Goal: Task Accomplishment & Management: Use online tool/utility

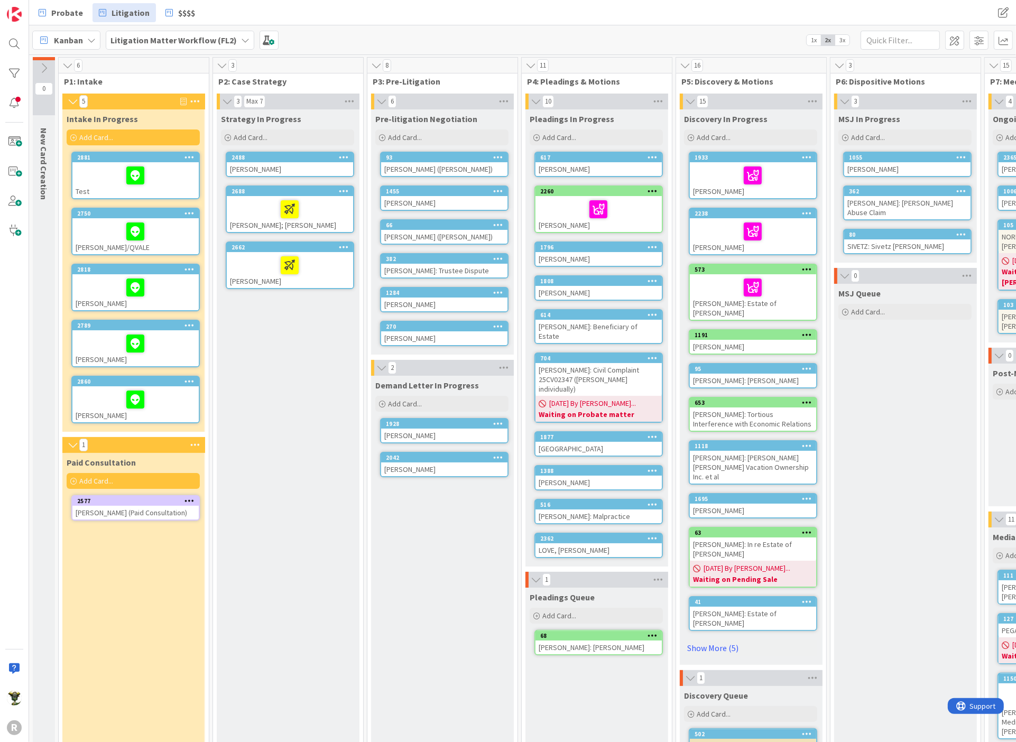
click at [279, 462] on div "Strategy In Progress Add Card... 2488 [PERSON_NAME] 2688 [PERSON_NAME]; [PERSON…" at bounding box center [288, 564] width 142 height 910
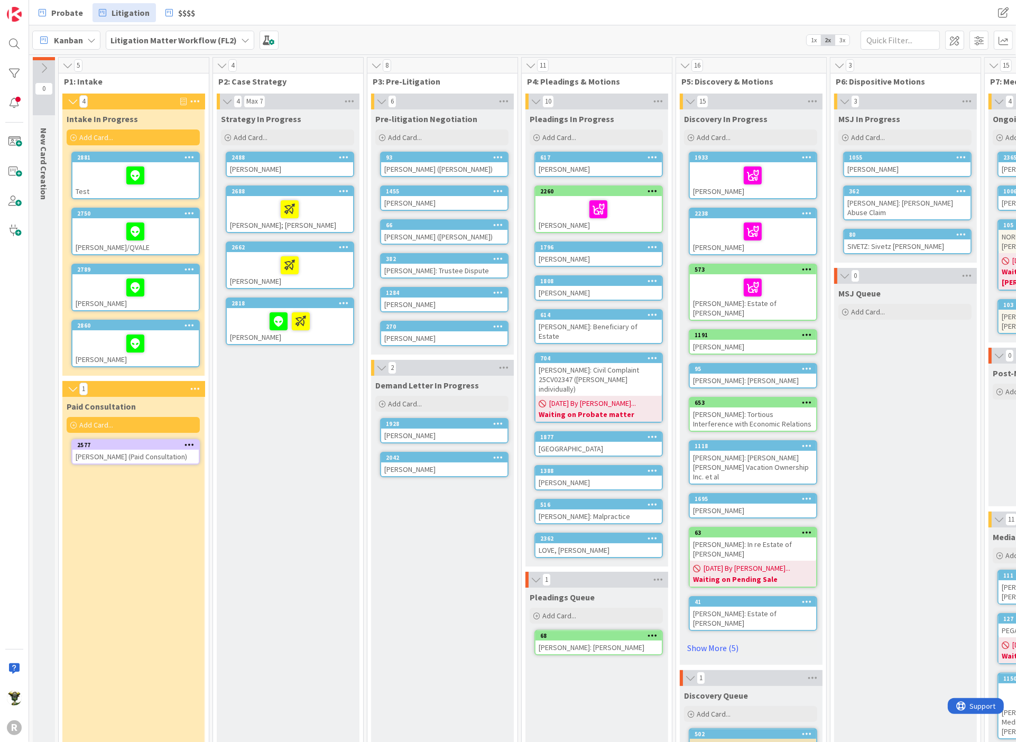
click at [240, 311] on div at bounding box center [290, 321] width 120 height 22
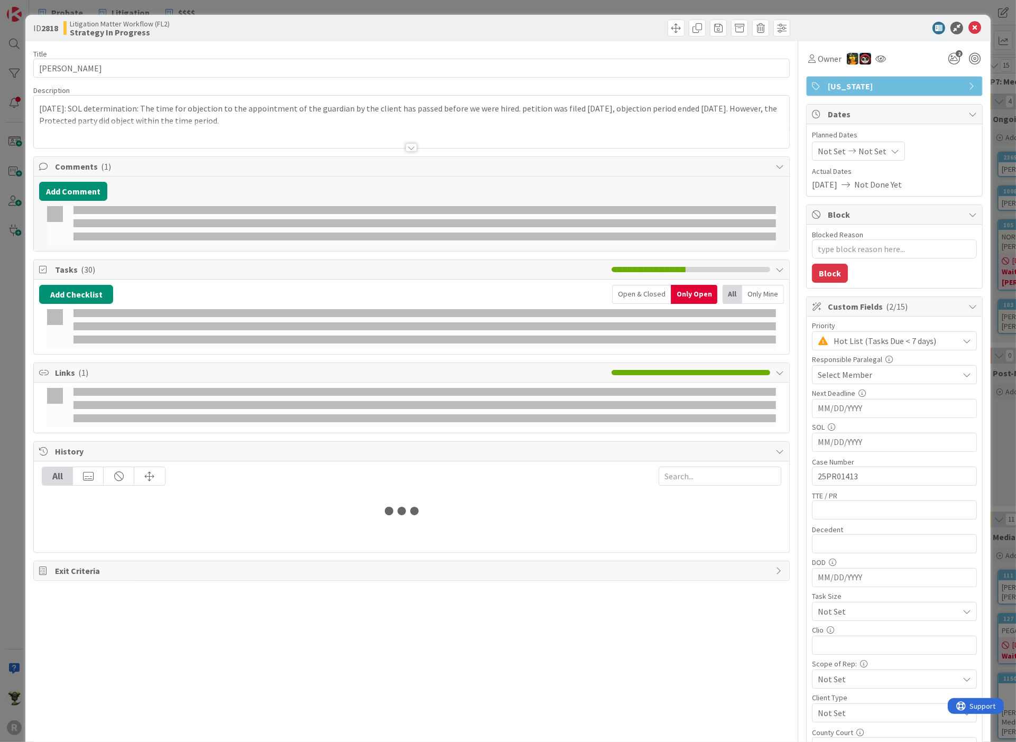
type textarea "x"
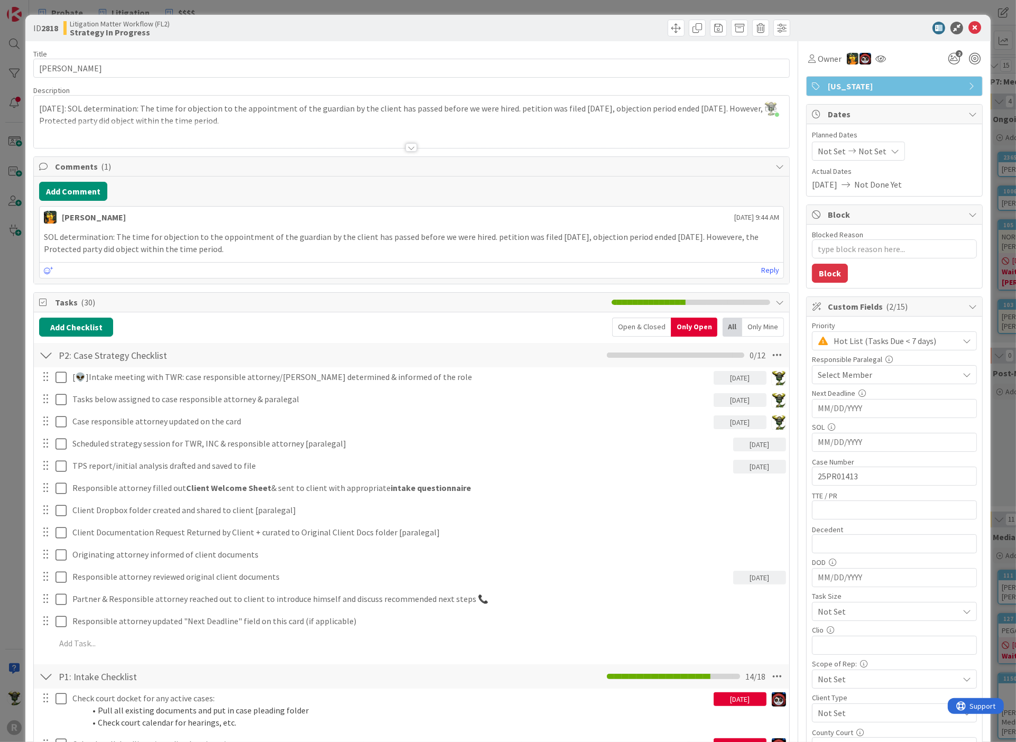
click at [843, 27] on div at bounding box center [888, 28] width 187 height 13
click at [888, 24] on div at bounding box center [888, 28] width 187 height 13
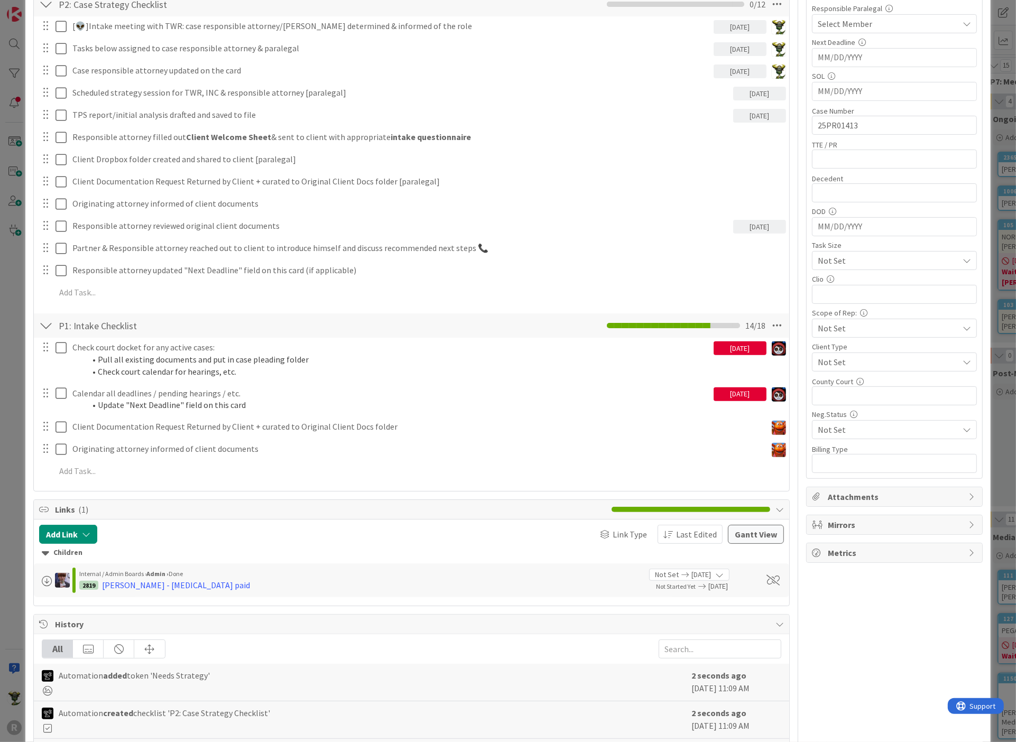
scroll to position [235, 0]
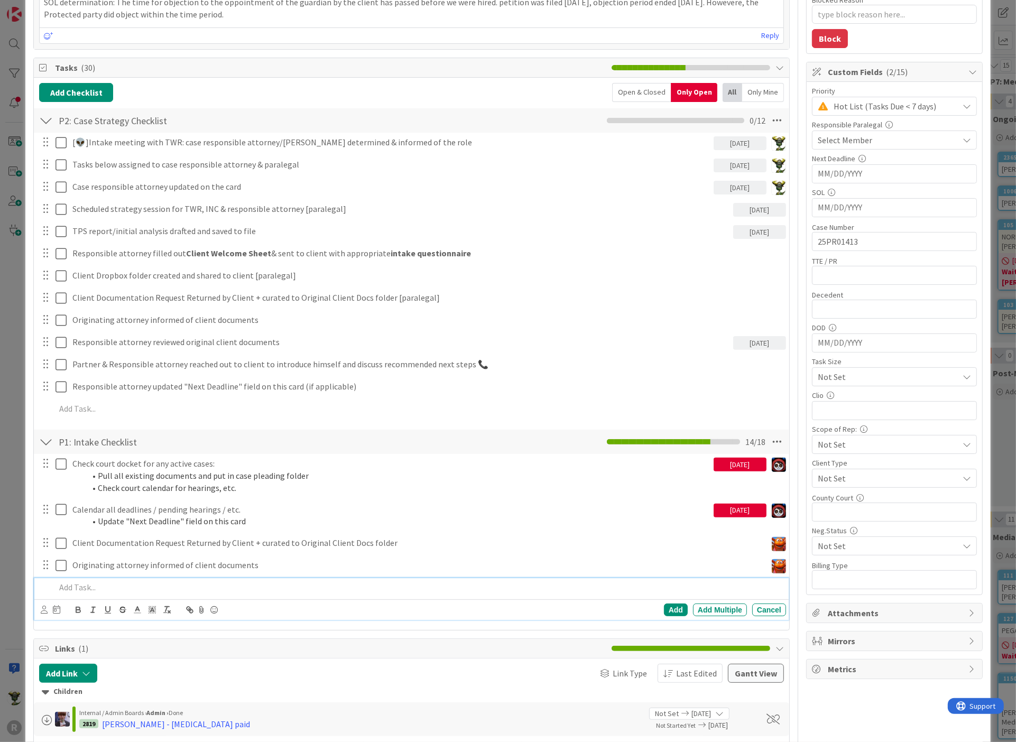
click at [137, 584] on p at bounding box center [418, 587] width 726 height 12
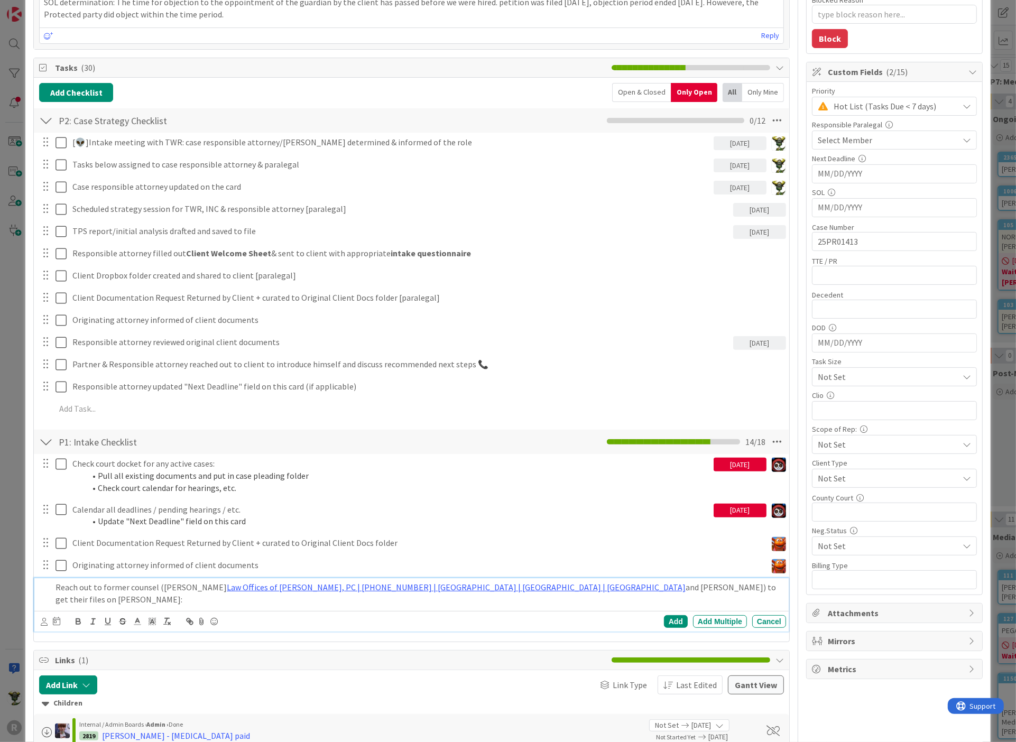
click at [576, 583] on p "Reach out to former counsel ([PERSON_NAME] Law Offices of [PERSON_NAME], PC | […" at bounding box center [418, 593] width 726 height 24
click at [178, 595] on p "Reach out to former counsel ([PERSON_NAME] Law Offices of [PERSON_NAME], PC | […" at bounding box center [418, 593] width 726 height 24
click at [664, 621] on div "Add" at bounding box center [676, 621] width 24 height 13
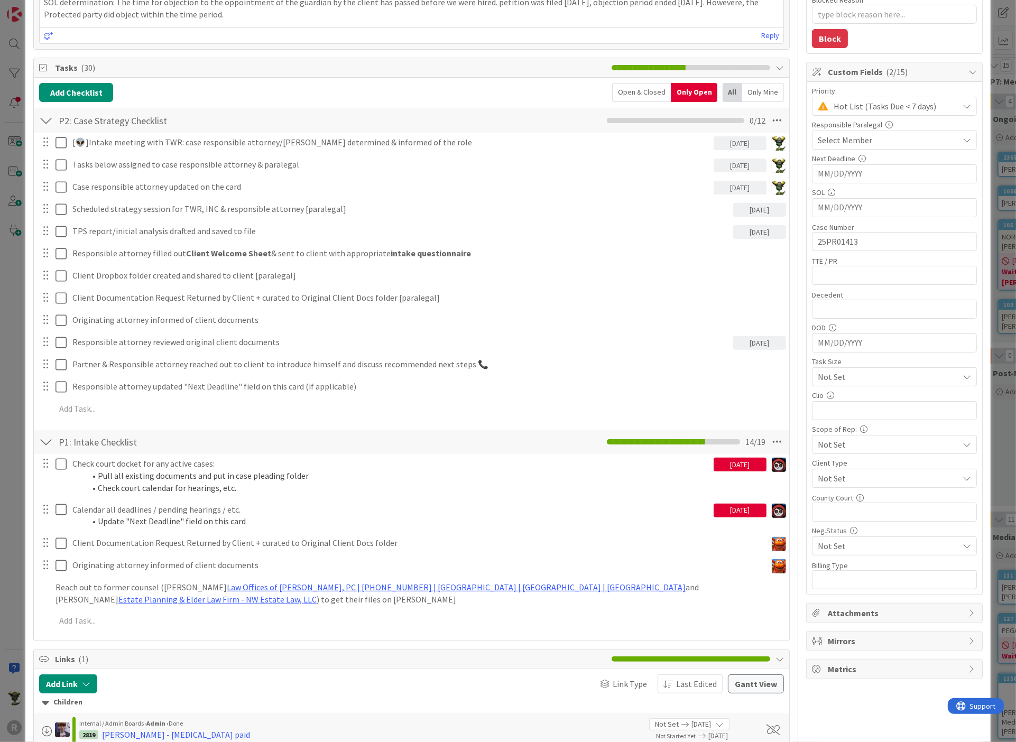
type textarea "x"
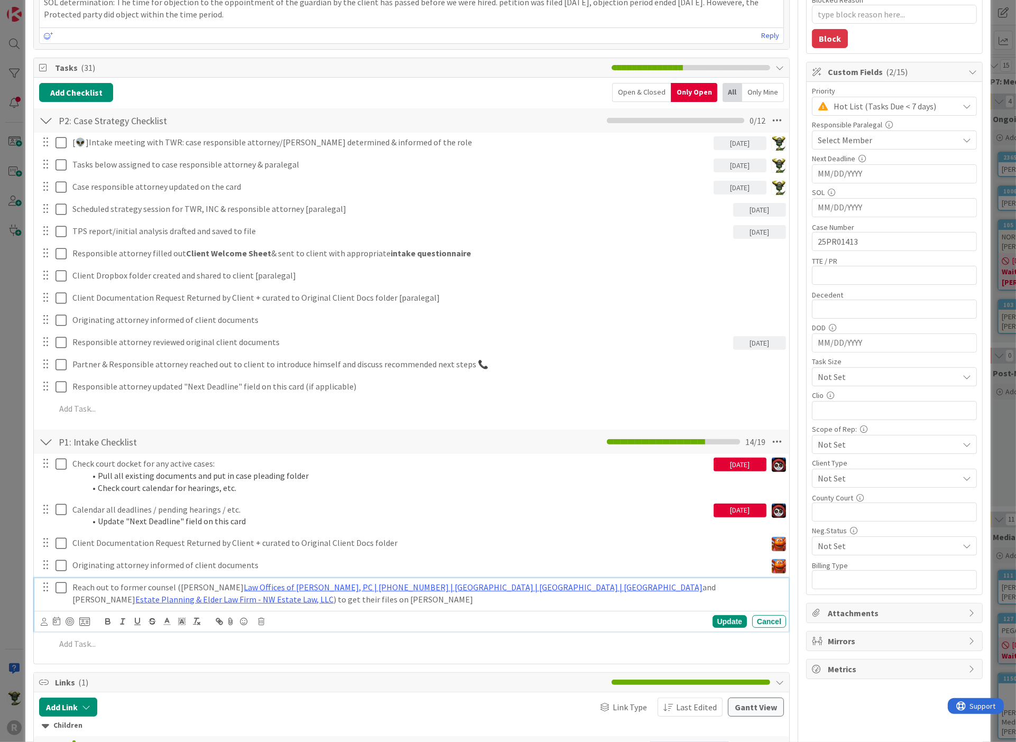
click at [94, 589] on p "Reach out to former counsel ([PERSON_NAME] Law Offices of [PERSON_NAME], PC | […" at bounding box center [426, 593] width 709 height 24
click at [40, 616] on div "Update Cancel" at bounding box center [411, 621] width 754 height 21
click at [44, 618] on icon at bounding box center [44, 622] width 7 height 8
type input "js"
click at [120, 598] on span "[PERSON_NAME]" at bounding box center [114, 601] width 70 height 16
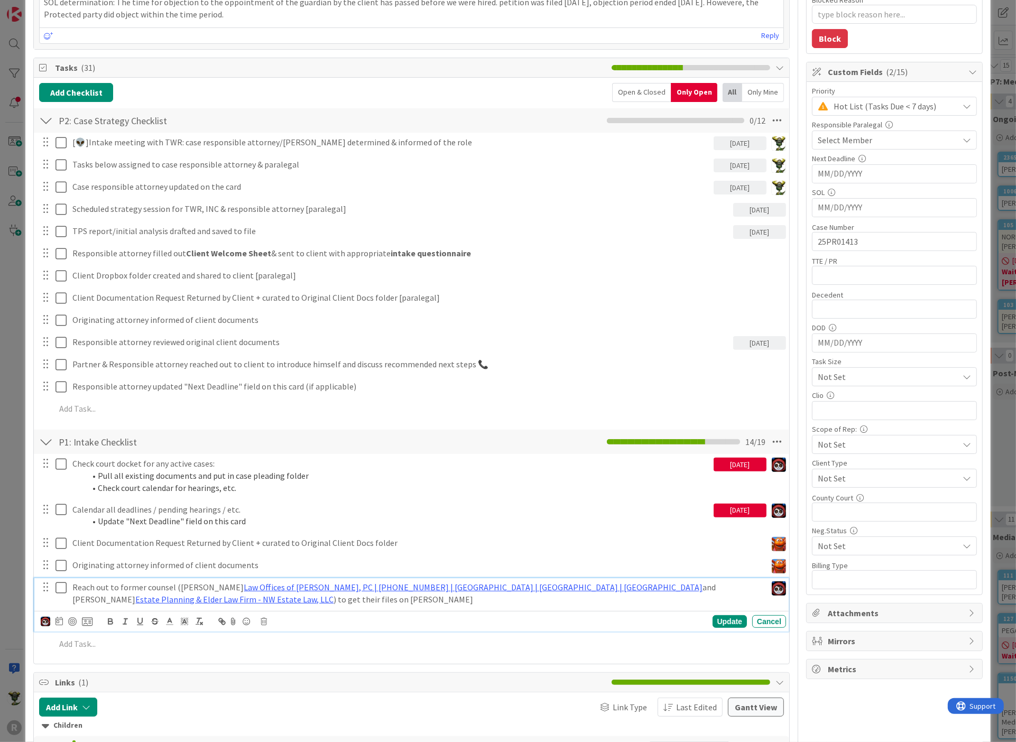
type textarea "x"
click at [60, 617] on icon at bounding box center [58, 621] width 7 height 8
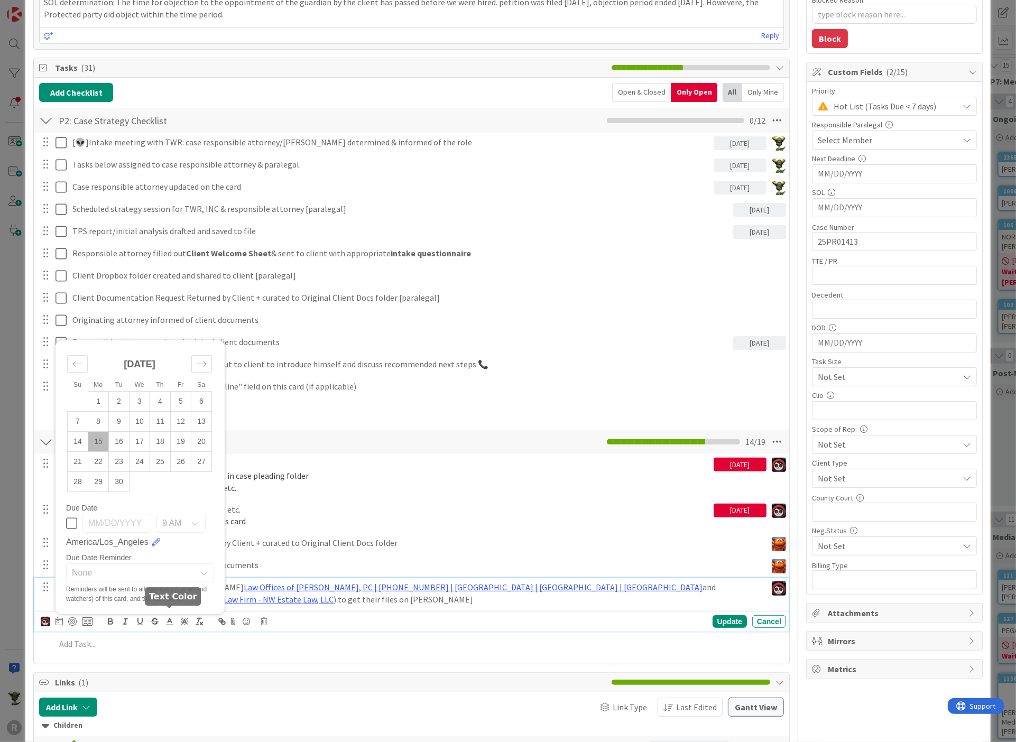
scroll to position [352, 0]
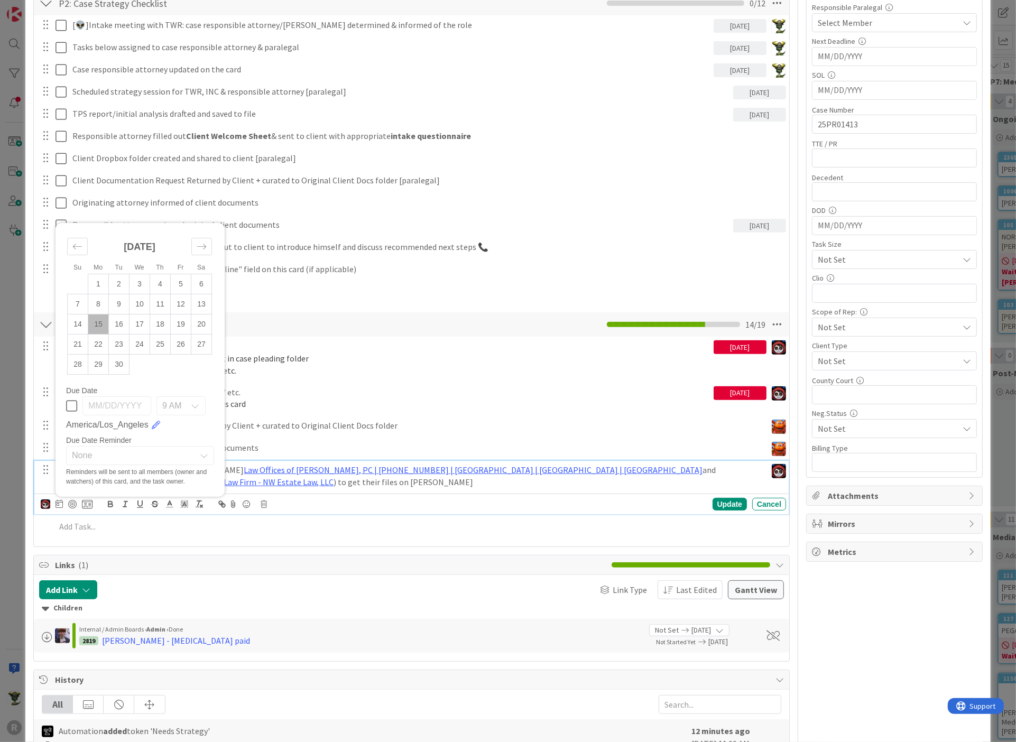
click at [102, 320] on td "15" at bounding box center [98, 324] width 21 height 20
type input "[DATE]"
click at [723, 503] on div "Update" at bounding box center [729, 504] width 34 height 13
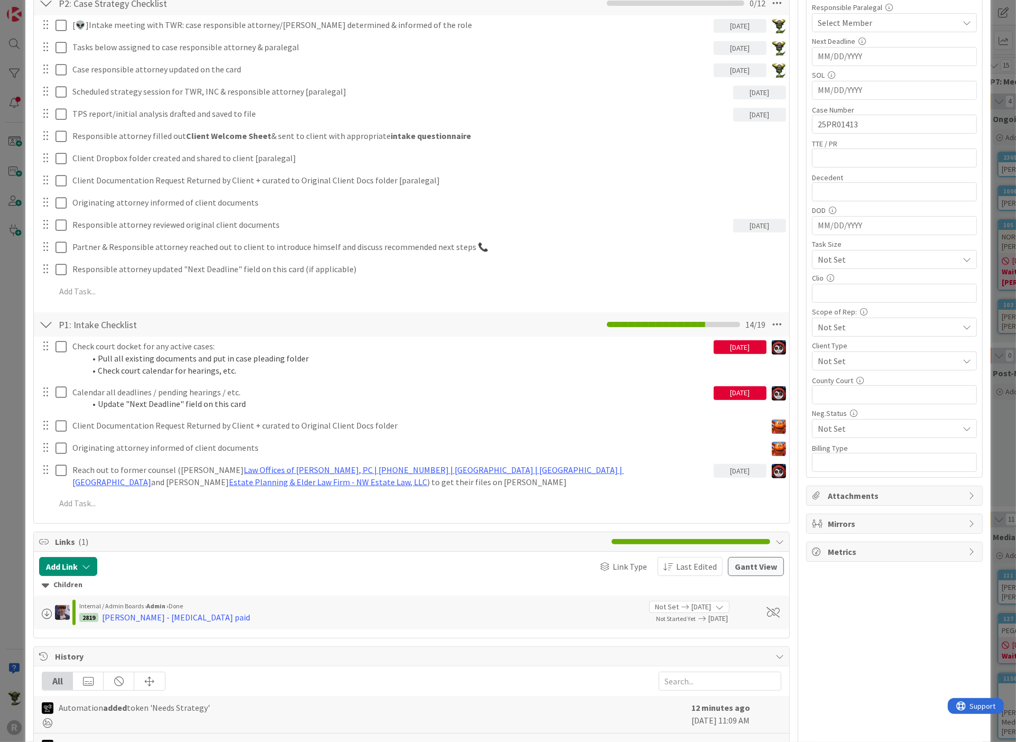
scroll to position [0, 0]
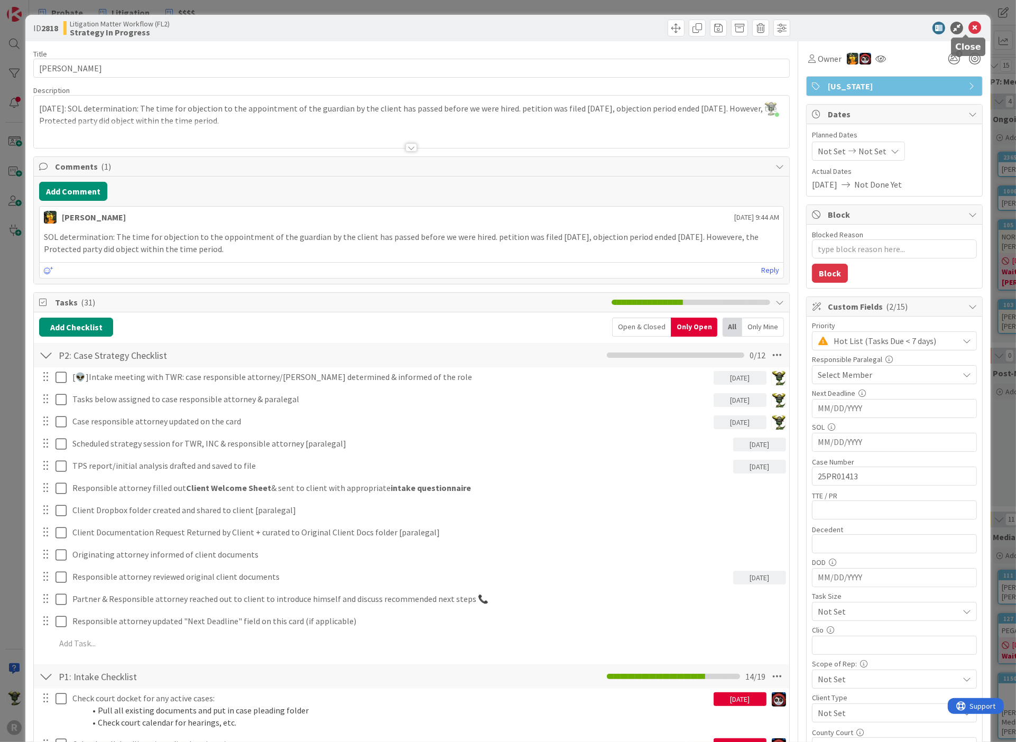
click at [971, 27] on icon at bounding box center [974, 28] width 13 height 13
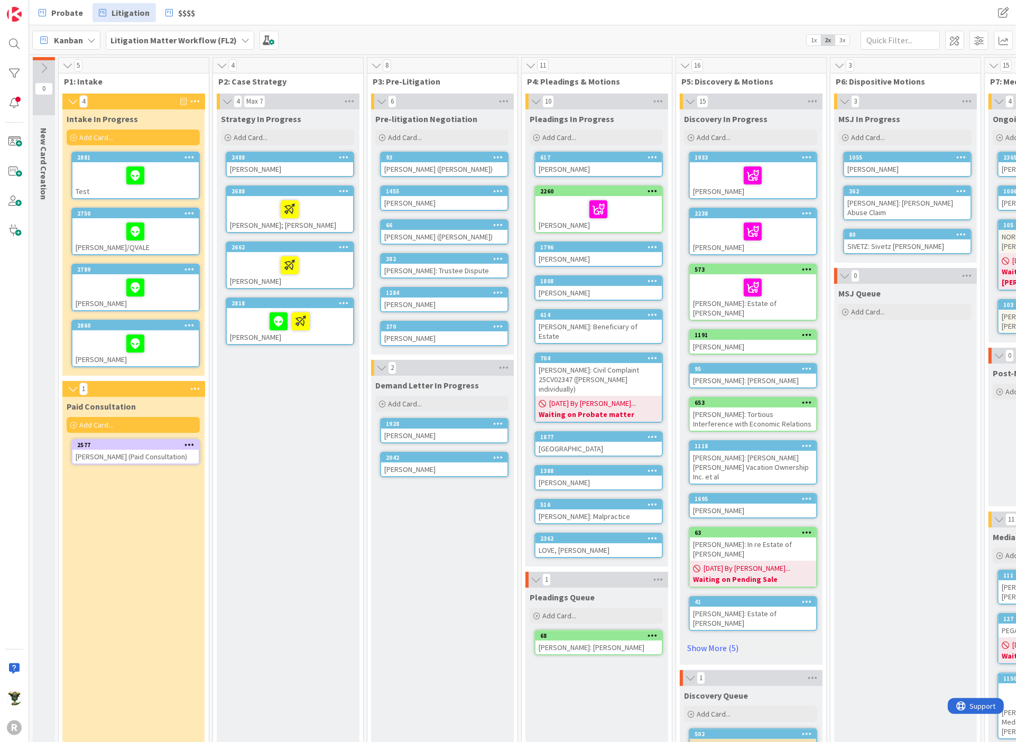
click at [490, 49] on div "Kanban Litigation Matter Workflow (FL2) 1x 2x 3x" at bounding box center [522, 39] width 987 height 29
click at [349, 4] on div "Probate Litigation $$$$" at bounding box center [312, 12] width 560 height 19
click at [6, 327] on div "R" at bounding box center [14, 371] width 29 height 742
click at [308, 436] on div "Strategy In Progress Add Card... 2488 [PERSON_NAME] 2688 [PERSON_NAME]; [PERSON…" at bounding box center [288, 564] width 142 height 910
click at [388, 608] on div "Demand Letter In Progress Add Card... 1928 [PERSON_NAME] 2042 [PERSON_NAME]" at bounding box center [442, 698] width 142 height 644
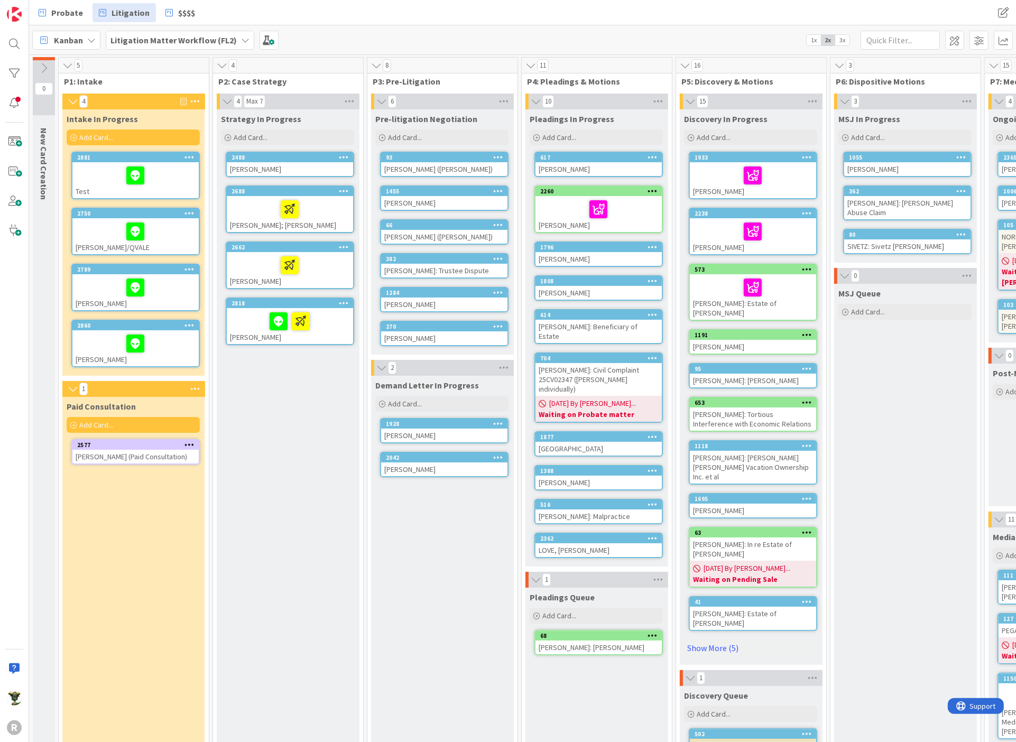
click at [184, 535] on div "Paid Consultation Add Card... 2577 [PERSON_NAME] (Paid Consultation)" at bounding box center [133, 708] width 142 height 623
click at [304, 367] on div "Strategy In Progress Add Card... 2488 [PERSON_NAME] 2688 [PERSON_NAME]; [PERSON…" at bounding box center [288, 564] width 142 height 910
click at [137, 458] on icon at bounding box center [135, 462] width 18 height 17
click at [119, 450] on div "[PERSON_NAME] (Paid Consultation)" at bounding box center [135, 457] width 126 height 14
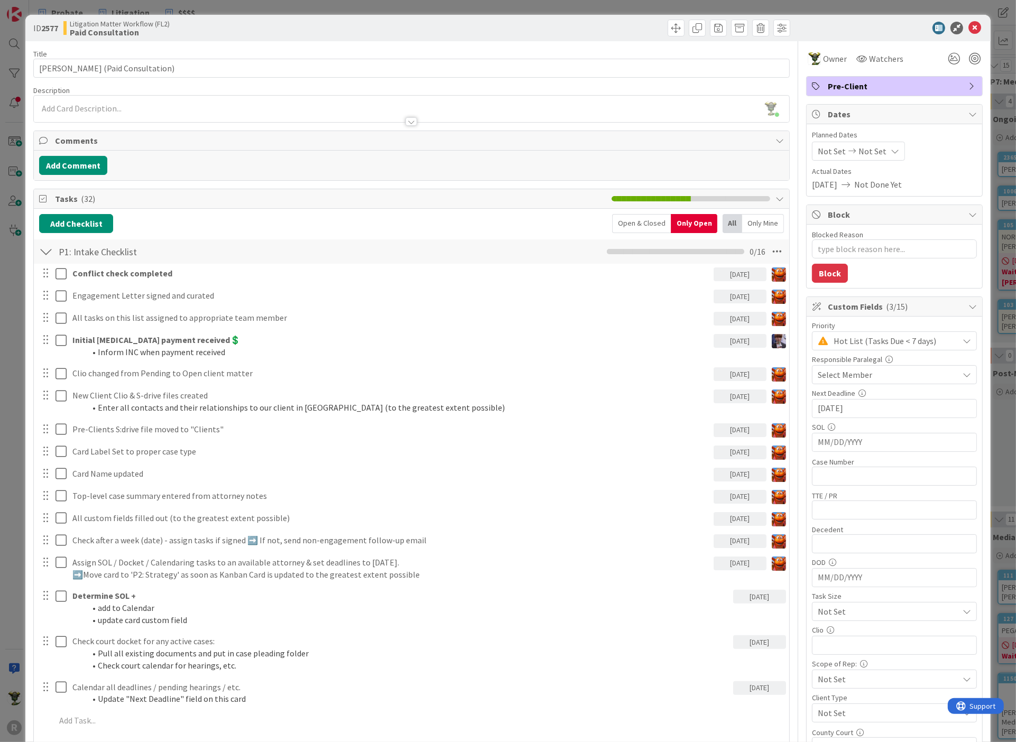
scroll to position [59, 0]
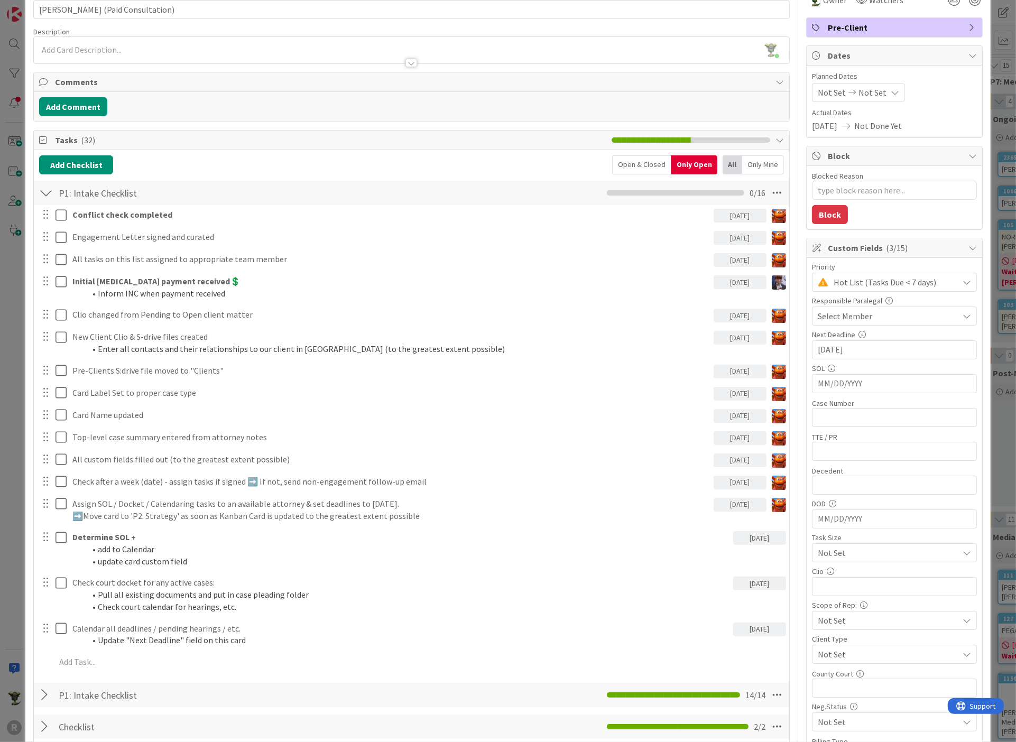
click at [45, 191] on div at bounding box center [46, 192] width 14 height 19
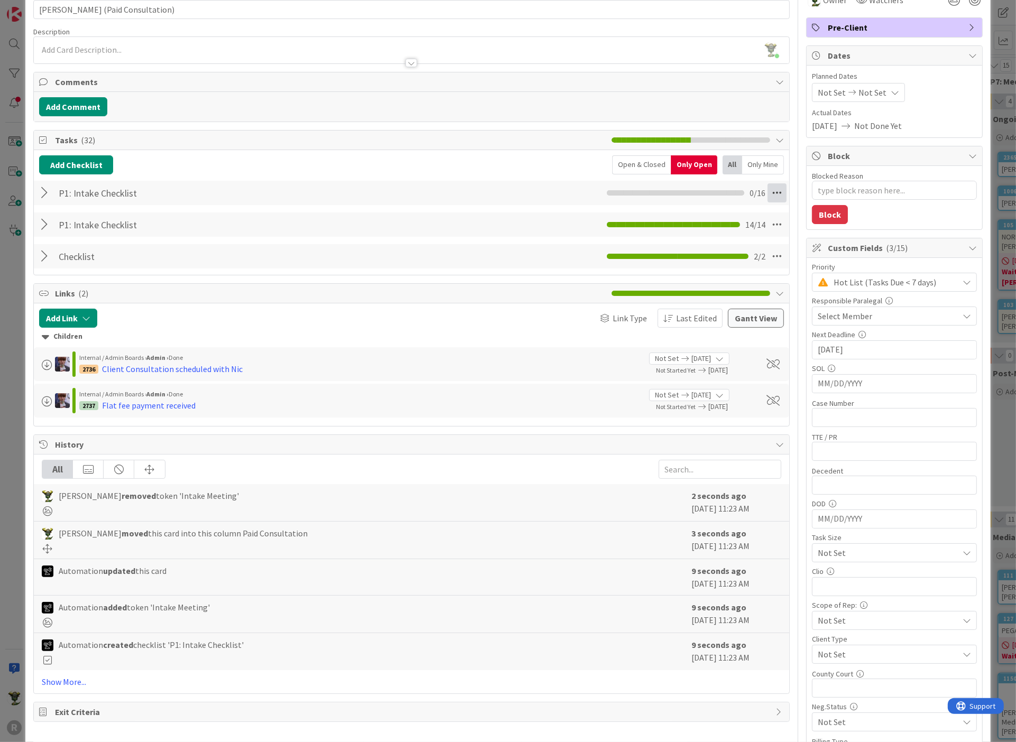
click at [768, 190] on icon at bounding box center [776, 192] width 19 height 19
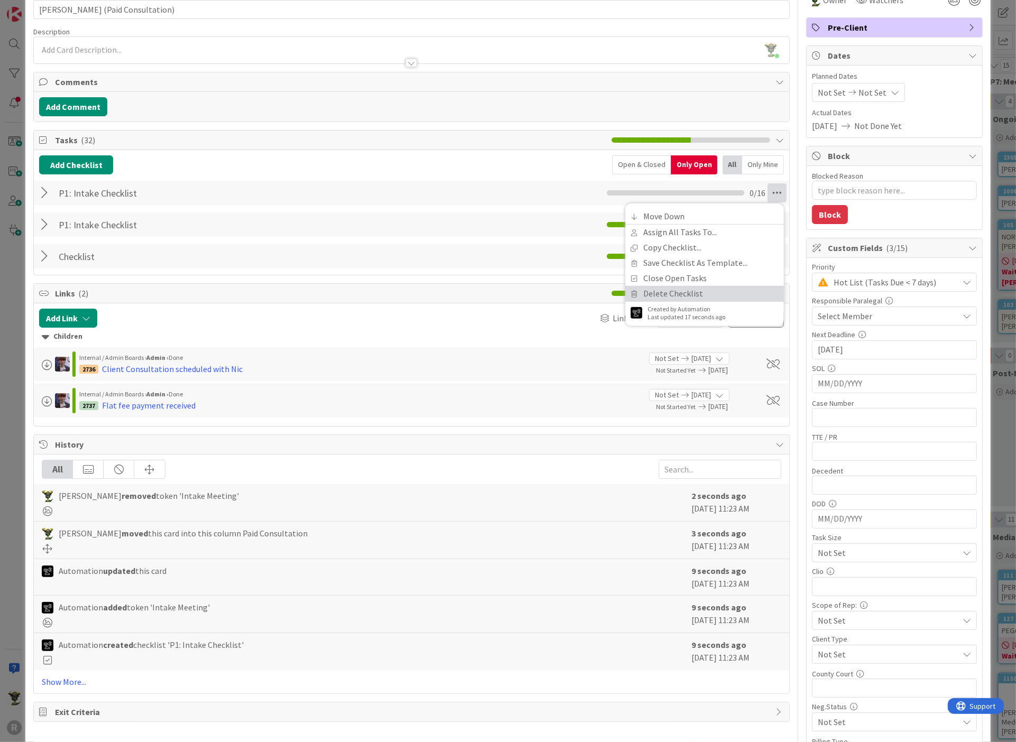
click at [677, 286] on link "Delete Checklist" at bounding box center [704, 293] width 159 height 15
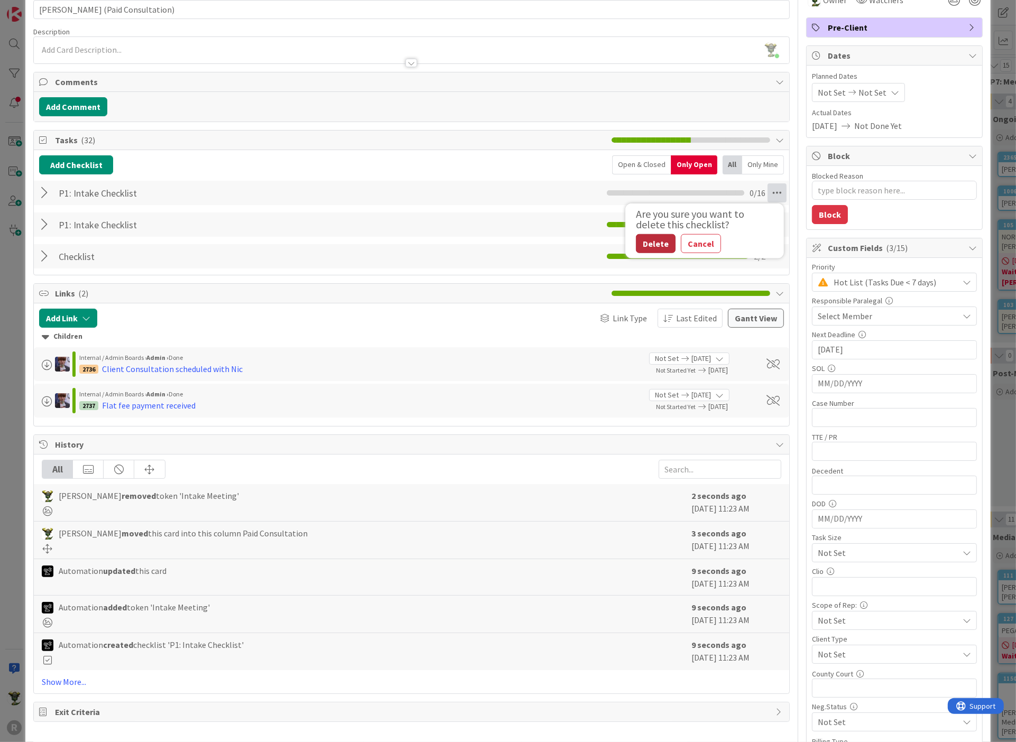
click at [654, 243] on button "Delete" at bounding box center [656, 243] width 40 height 19
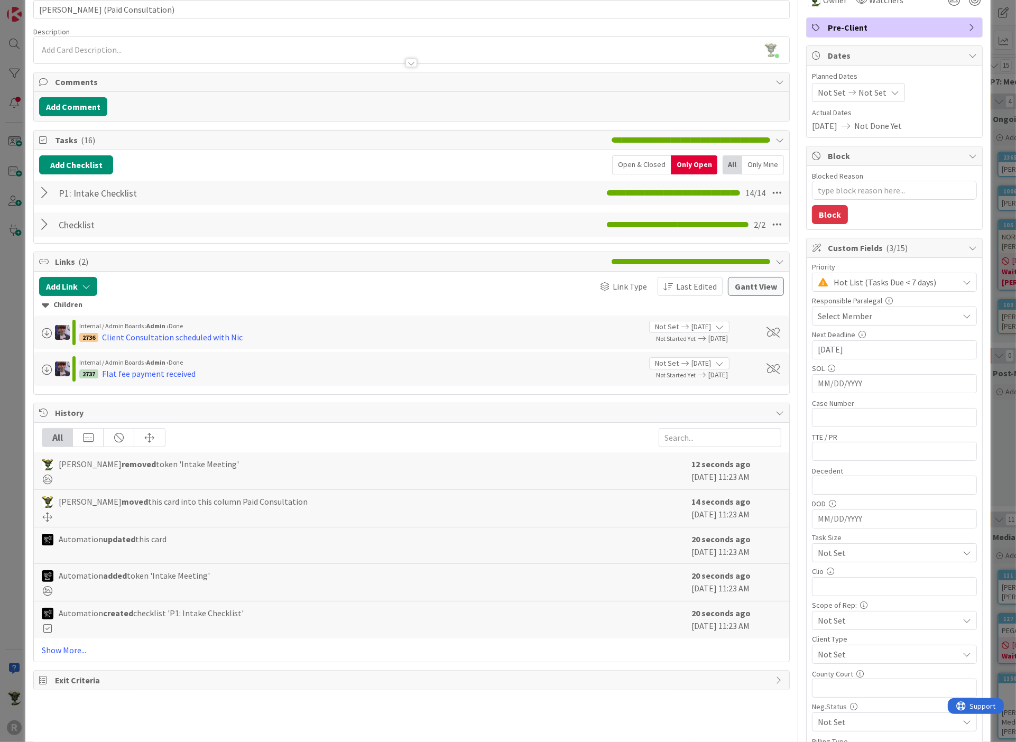
click at [40, 192] on div at bounding box center [46, 192] width 14 height 19
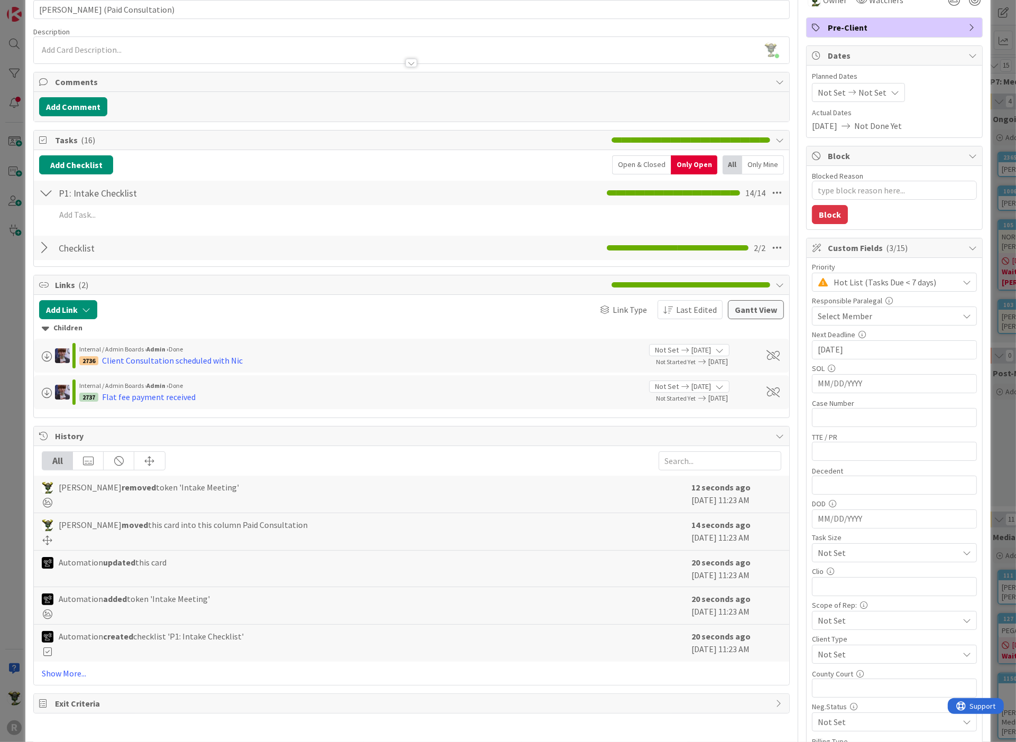
click at [48, 191] on div at bounding box center [46, 192] width 14 height 19
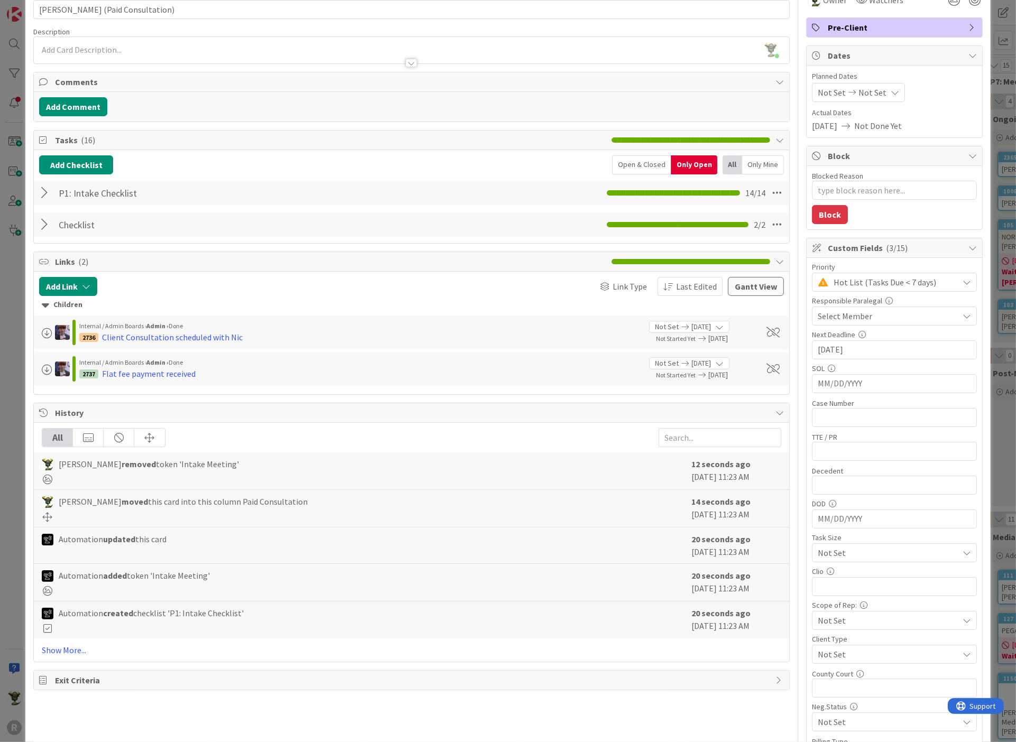
click at [153, 245] on div "Title 34 / 128 [PERSON_NAME] (Paid Consultation) Description [PERSON_NAME] just…" at bounding box center [411, 419] width 756 height 872
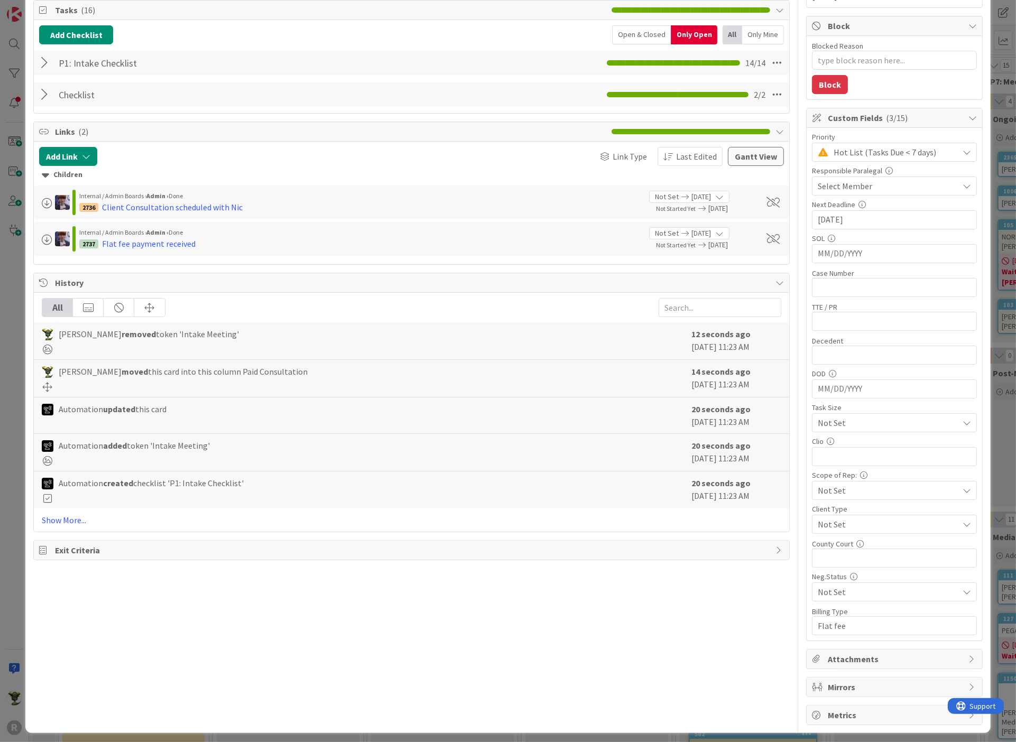
scroll to position [0, 0]
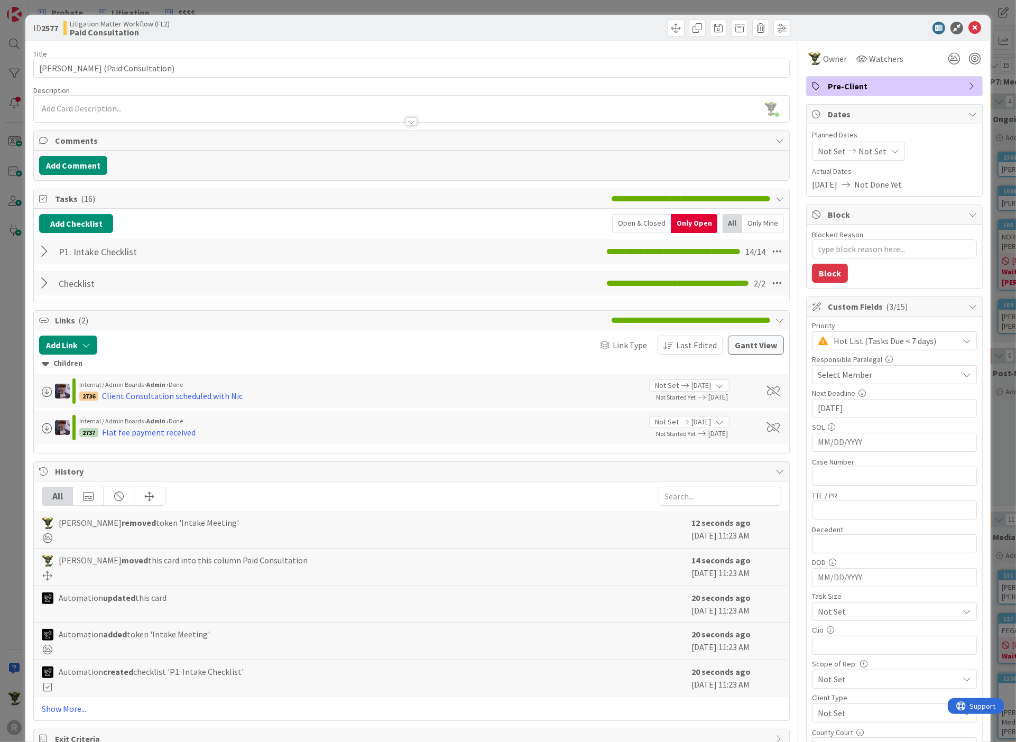
type textarea "x"
